Goal: Task Accomplishment & Management: Manage account settings

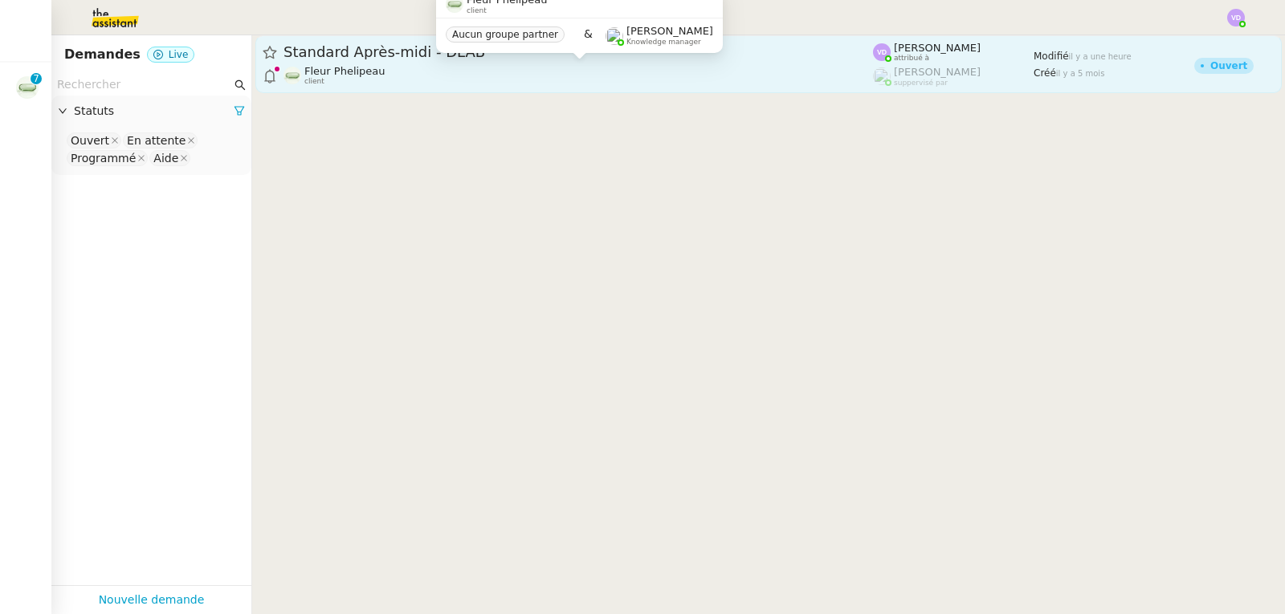
click at [450, 77] on div "Fleur Phelipeau client" at bounding box center [577, 75] width 589 height 21
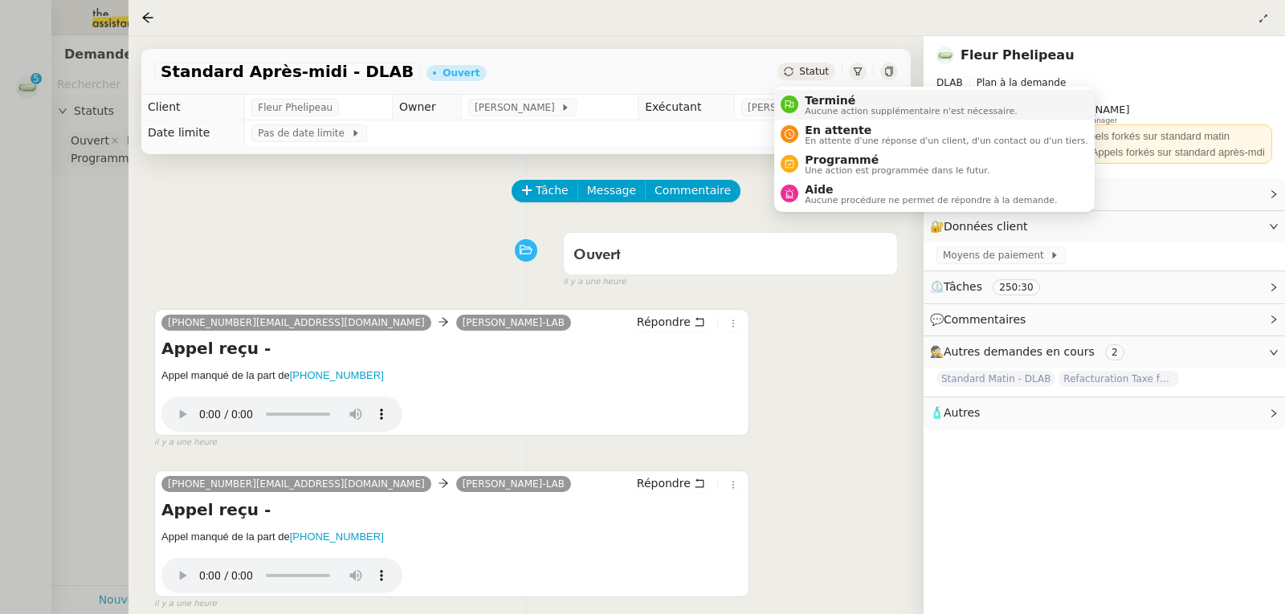
click at [813, 97] on span "Terminé" at bounding box center [911, 100] width 212 height 13
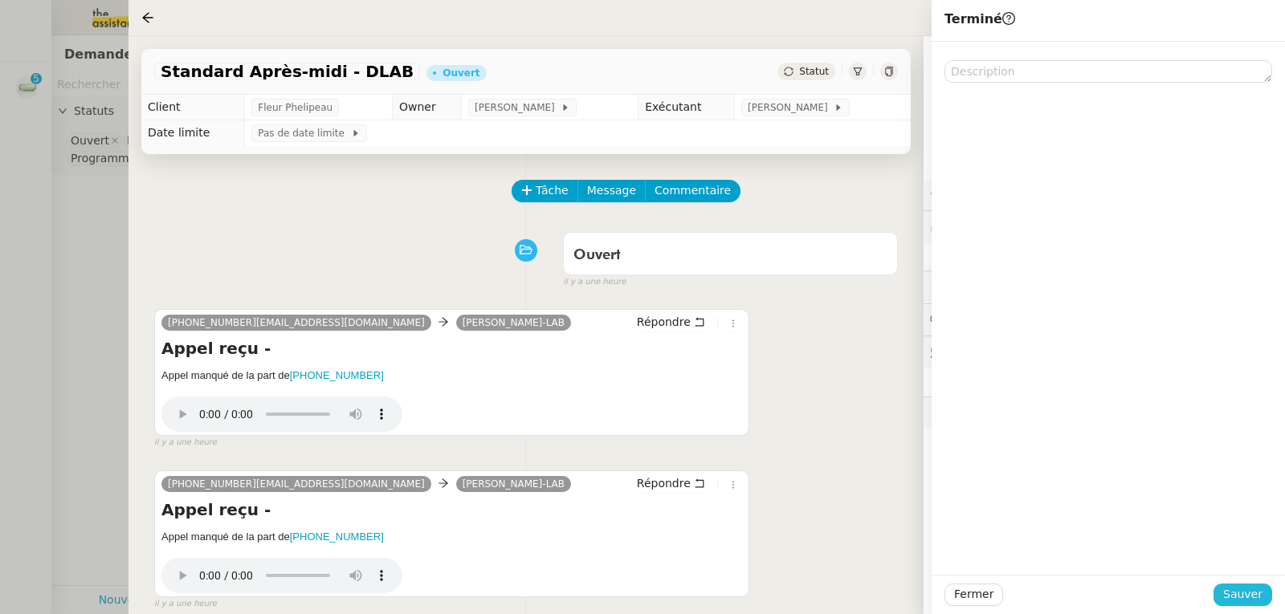
click at [1226, 596] on button "Sauver" at bounding box center [1242, 595] width 59 height 22
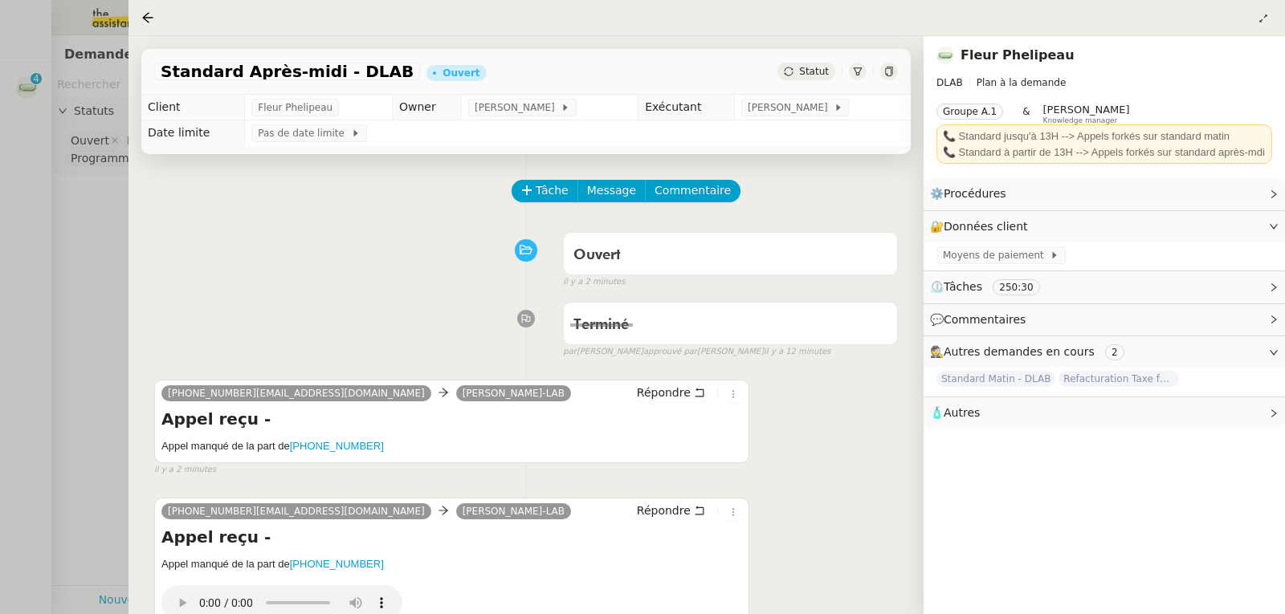
click at [88, 234] on div at bounding box center [642, 307] width 1285 height 614
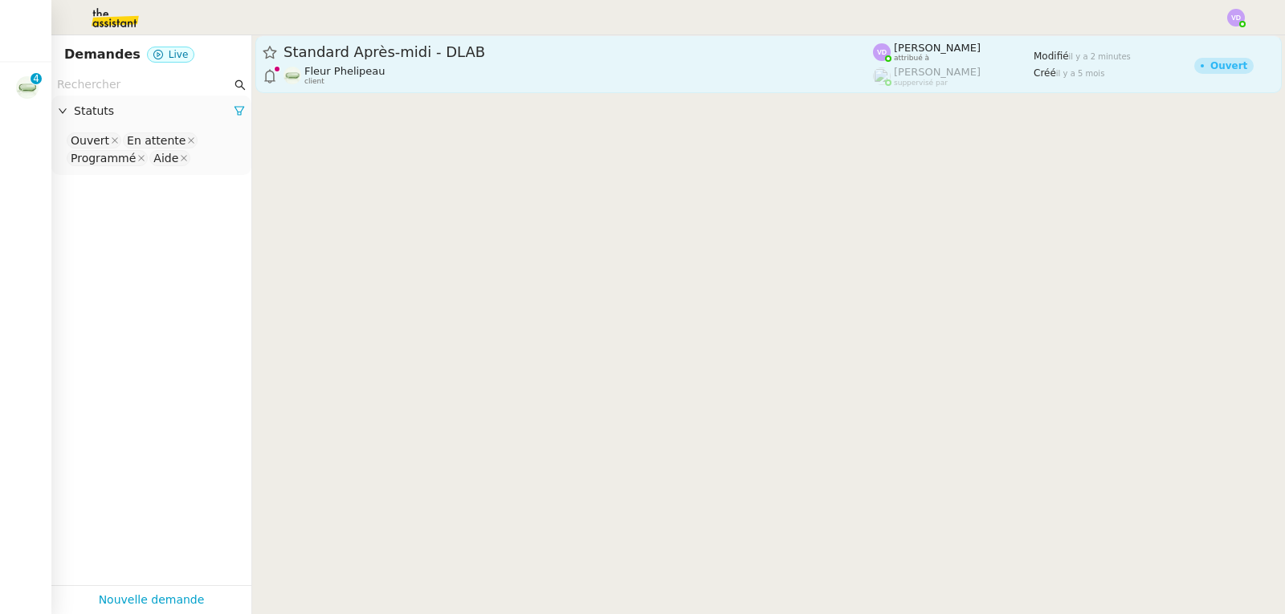
click at [454, 60] on div "Standard Après-midi - DLAB" at bounding box center [577, 52] width 589 height 19
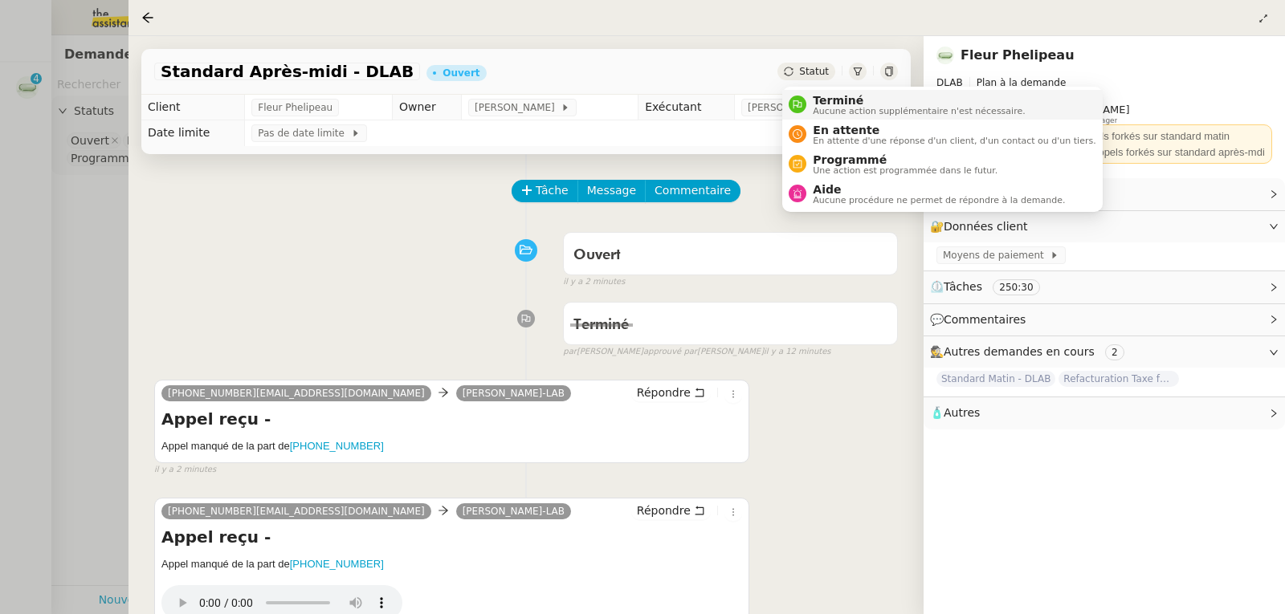
click at [824, 101] on span "Terminé" at bounding box center [919, 100] width 212 height 13
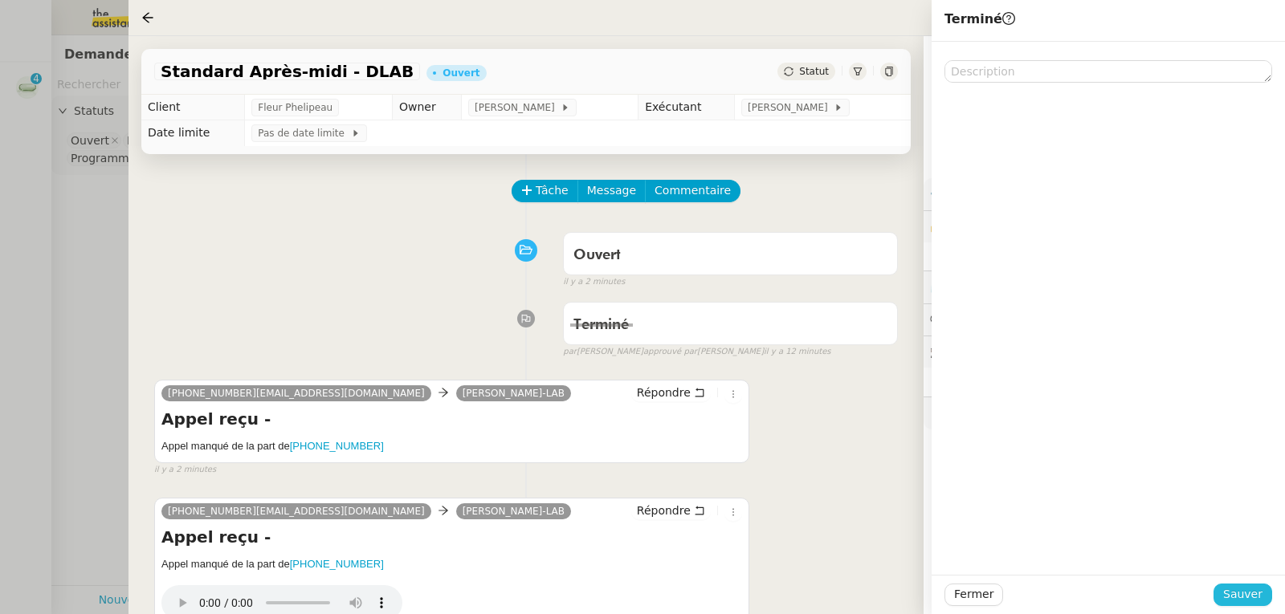
click at [1246, 601] on span "Sauver" at bounding box center [1242, 594] width 39 height 18
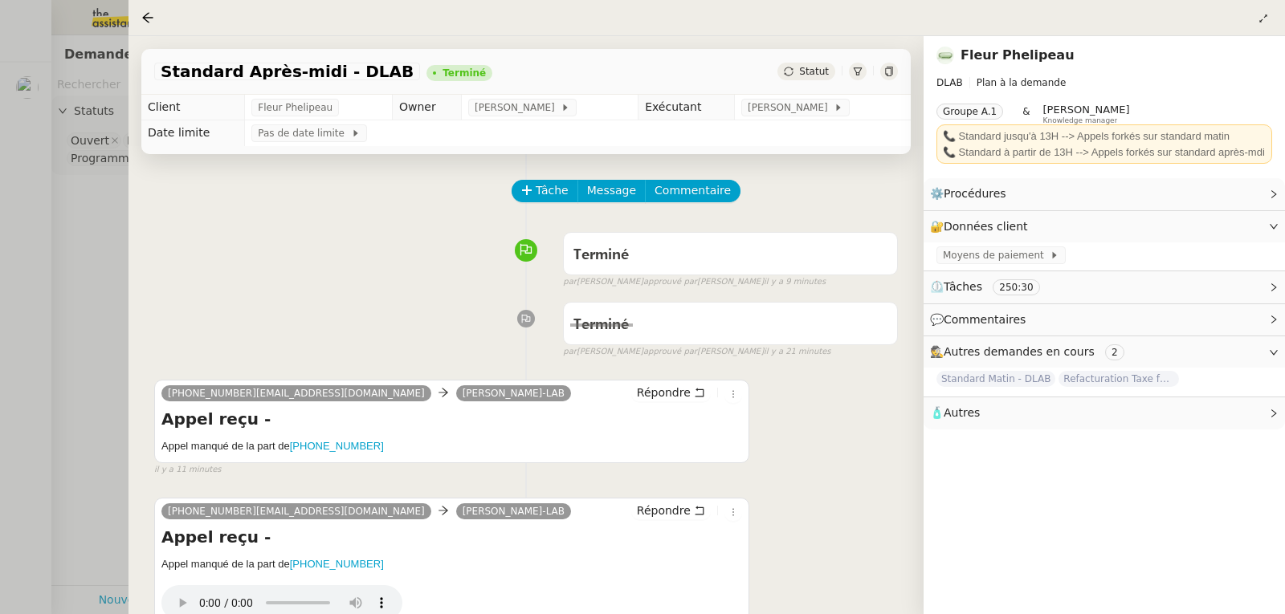
click at [31, 250] on div at bounding box center [642, 307] width 1285 height 614
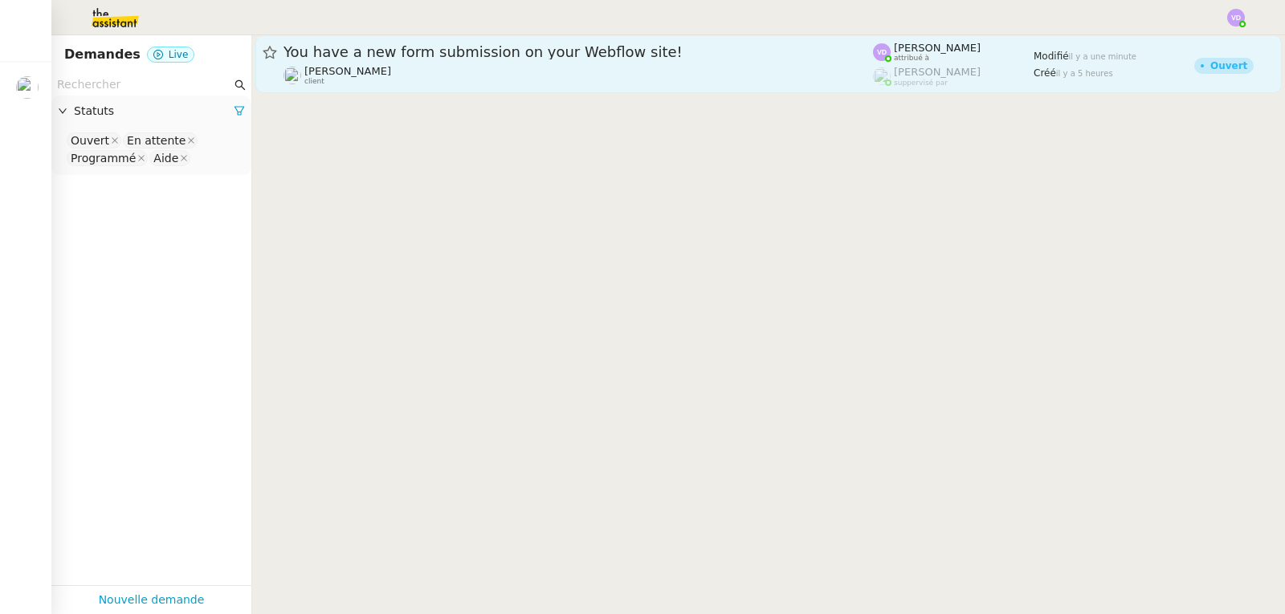
click at [377, 63] on div "You have a new form submission on your Webflow site! [PERSON_NAME] client" at bounding box center [577, 64] width 589 height 43
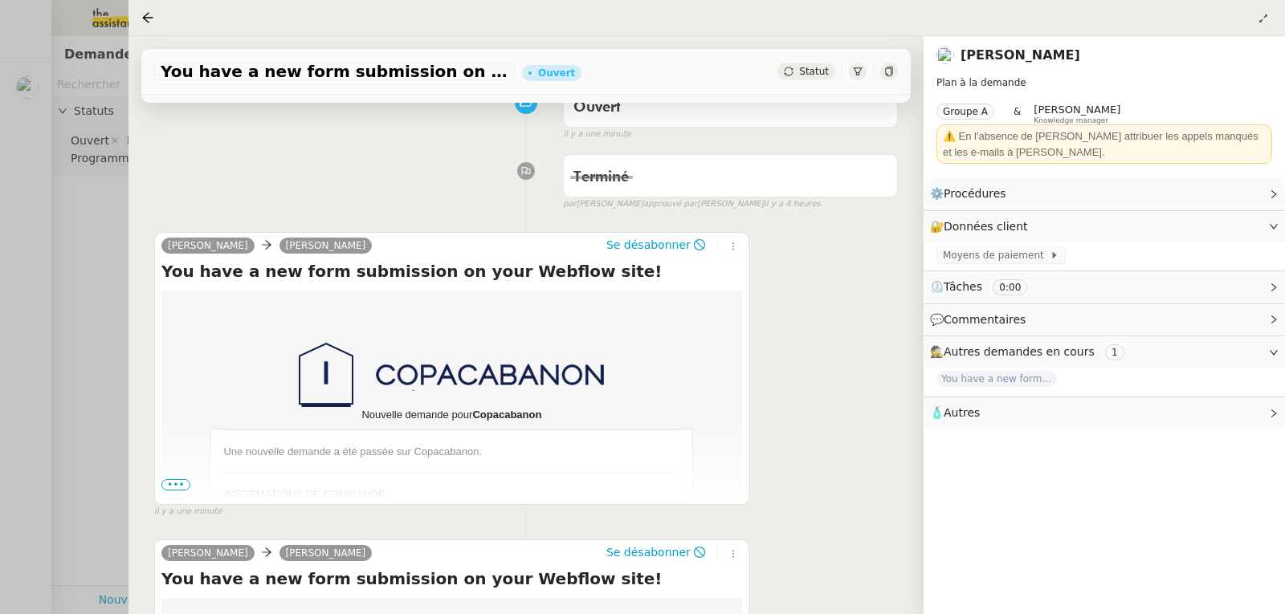
scroll to position [161, 0]
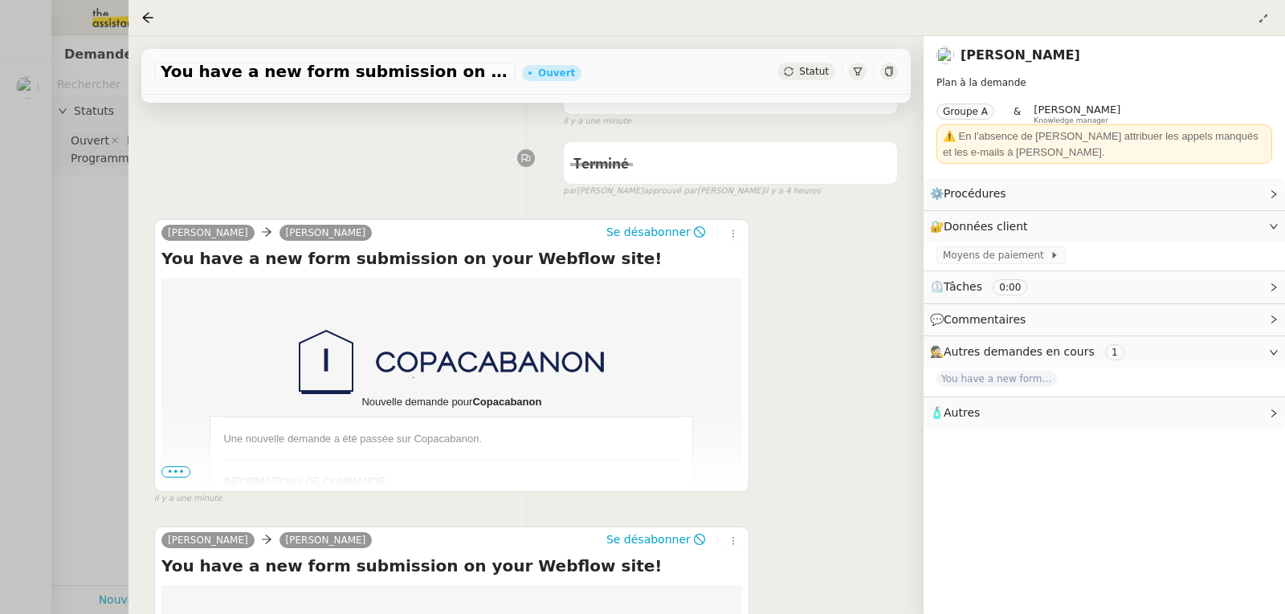
click at [170, 476] on span "•••" at bounding box center [175, 472] width 29 height 11
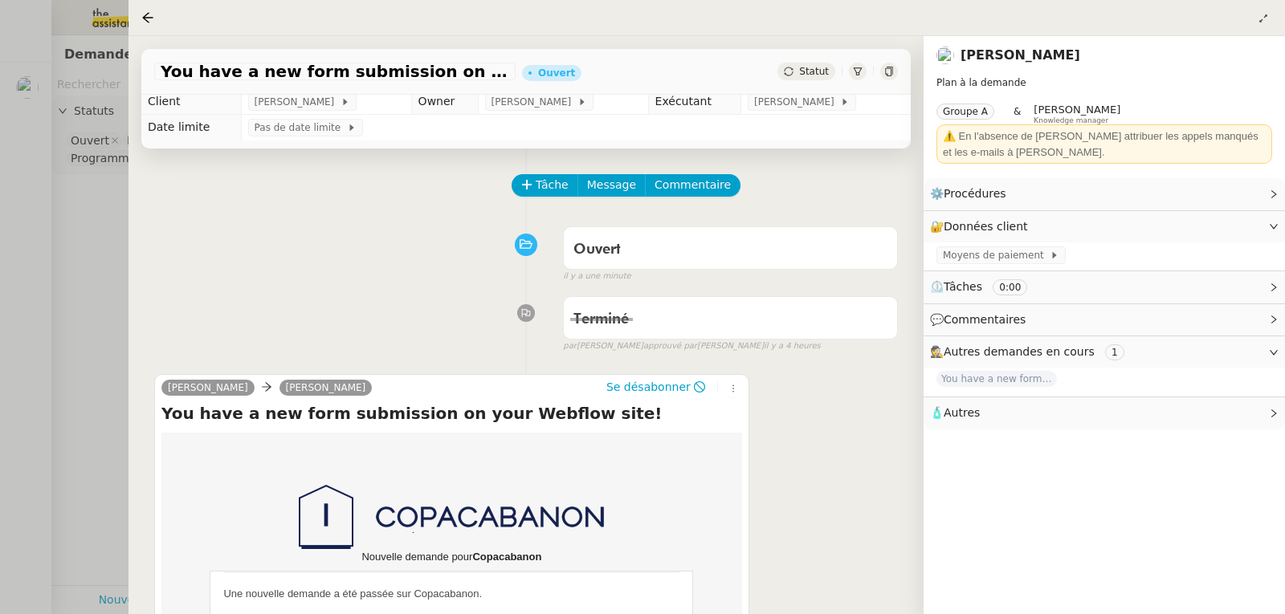
scroll to position [0, 0]
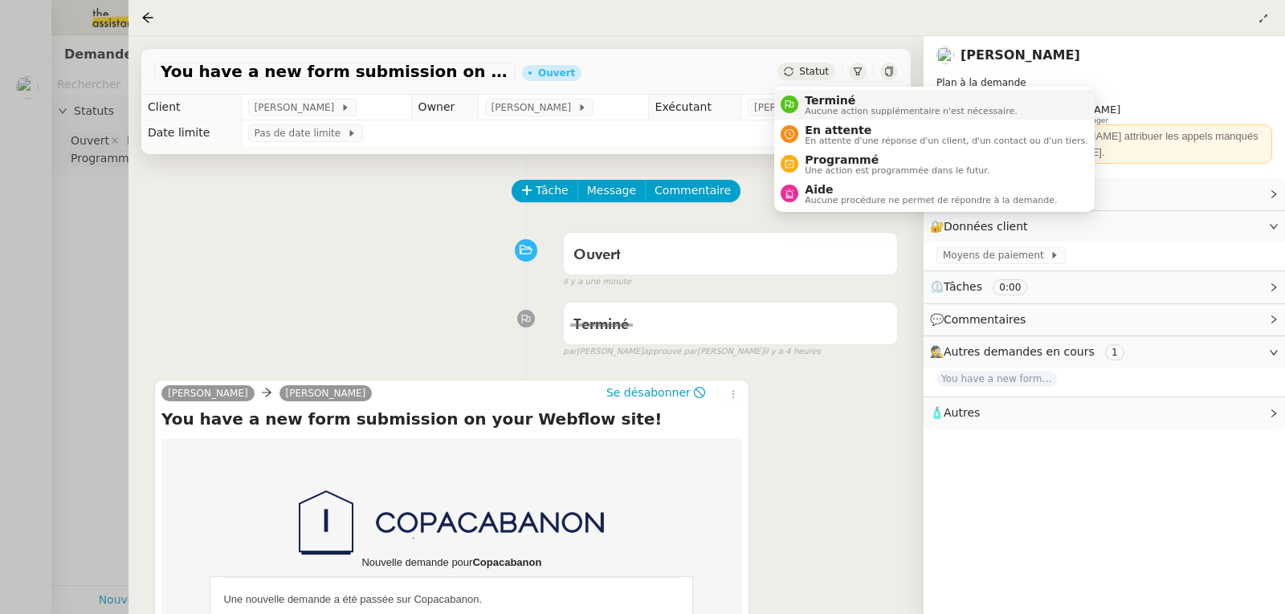
click at [809, 102] on span "Terminé" at bounding box center [911, 100] width 212 height 13
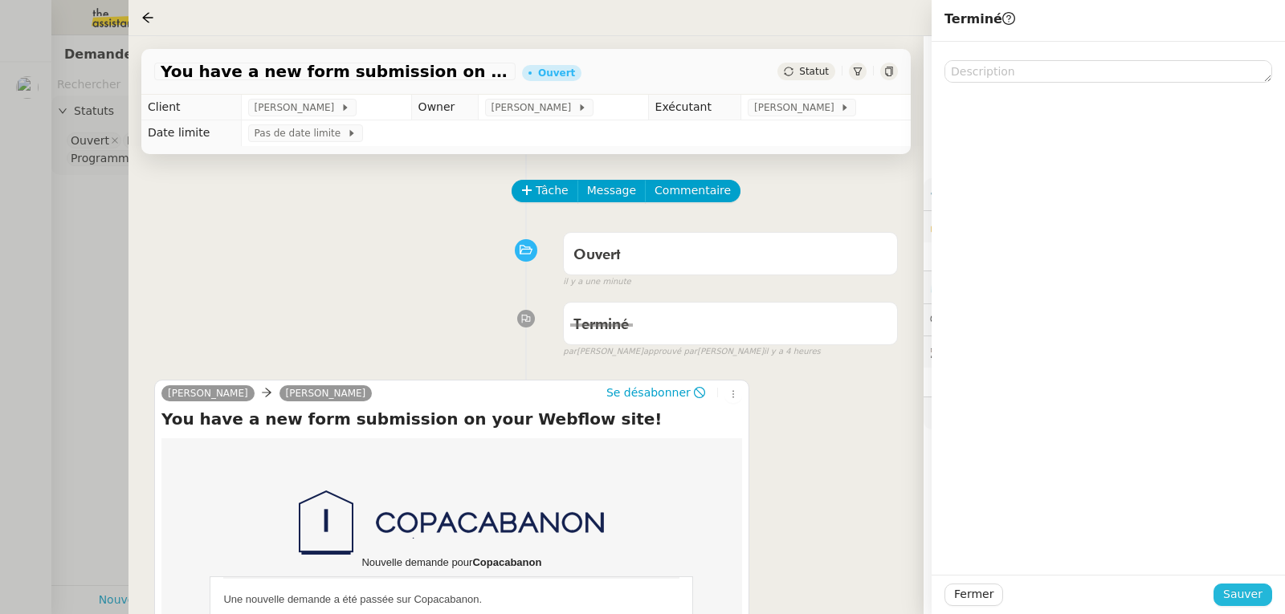
click at [1248, 596] on span "Sauver" at bounding box center [1242, 594] width 39 height 18
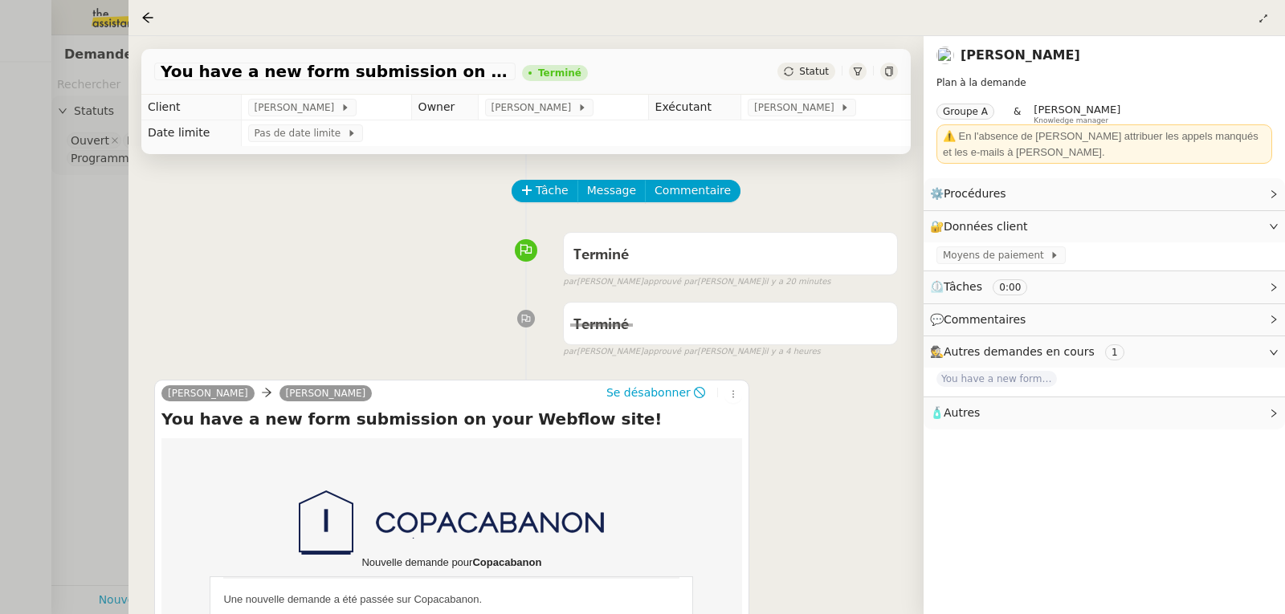
click at [104, 210] on div at bounding box center [642, 307] width 1285 height 614
